Goal: Task Accomplishment & Management: Use online tool/utility

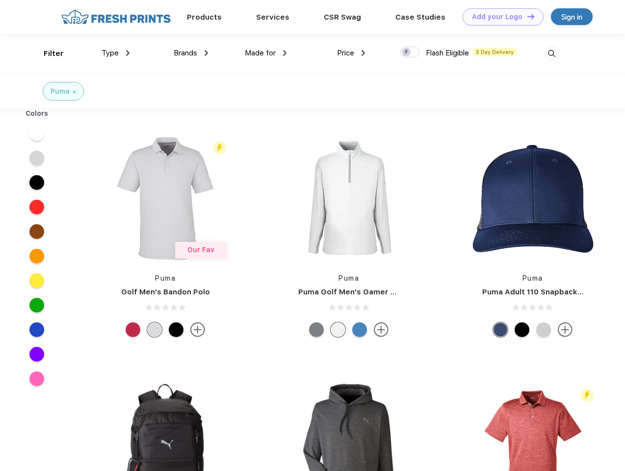
scroll to position [0, 0]
click at [499, 17] on link "Add your Logo Design Tool" at bounding box center [503, 16] width 81 height 17
click at [0, 0] on div "Design Tool" at bounding box center [0, 0] width 0 height 0
click at [526, 16] on link "Add your Logo Design Tool" at bounding box center [503, 16] width 81 height 17
click at [47, 53] on div "Filter" at bounding box center [54, 53] width 20 height 11
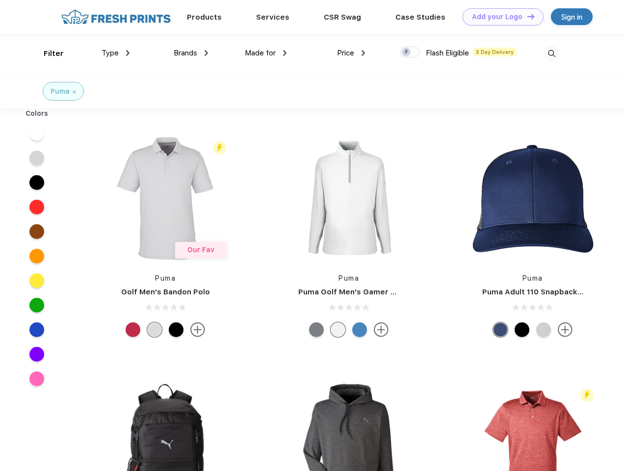
click at [116, 53] on span "Type" at bounding box center [110, 53] width 17 height 9
click at [191, 53] on span "Brands" at bounding box center [186, 53] width 24 height 9
click at [266, 53] on span "Made for" at bounding box center [260, 53] width 31 height 9
click at [351, 53] on span "Price" at bounding box center [345, 53] width 17 height 9
click at [410, 52] on div at bounding box center [409, 52] width 19 height 11
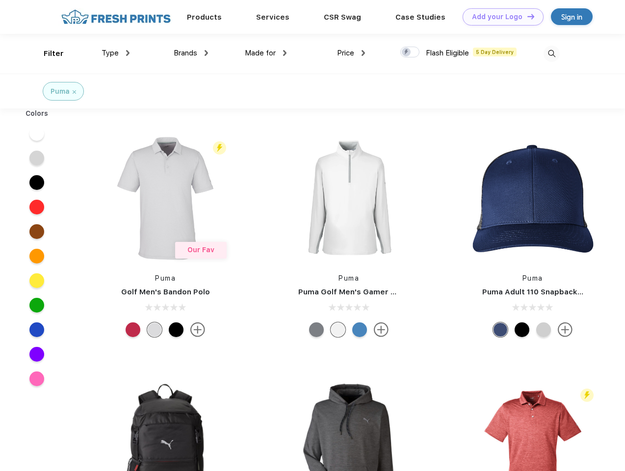
click at [407, 52] on input "checkbox" at bounding box center [403, 49] width 6 height 6
click at [551, 53] on img at bounding box center [551, 54] width 16 height 16
